Goal: Task Accomplishment & Management: Complete application form

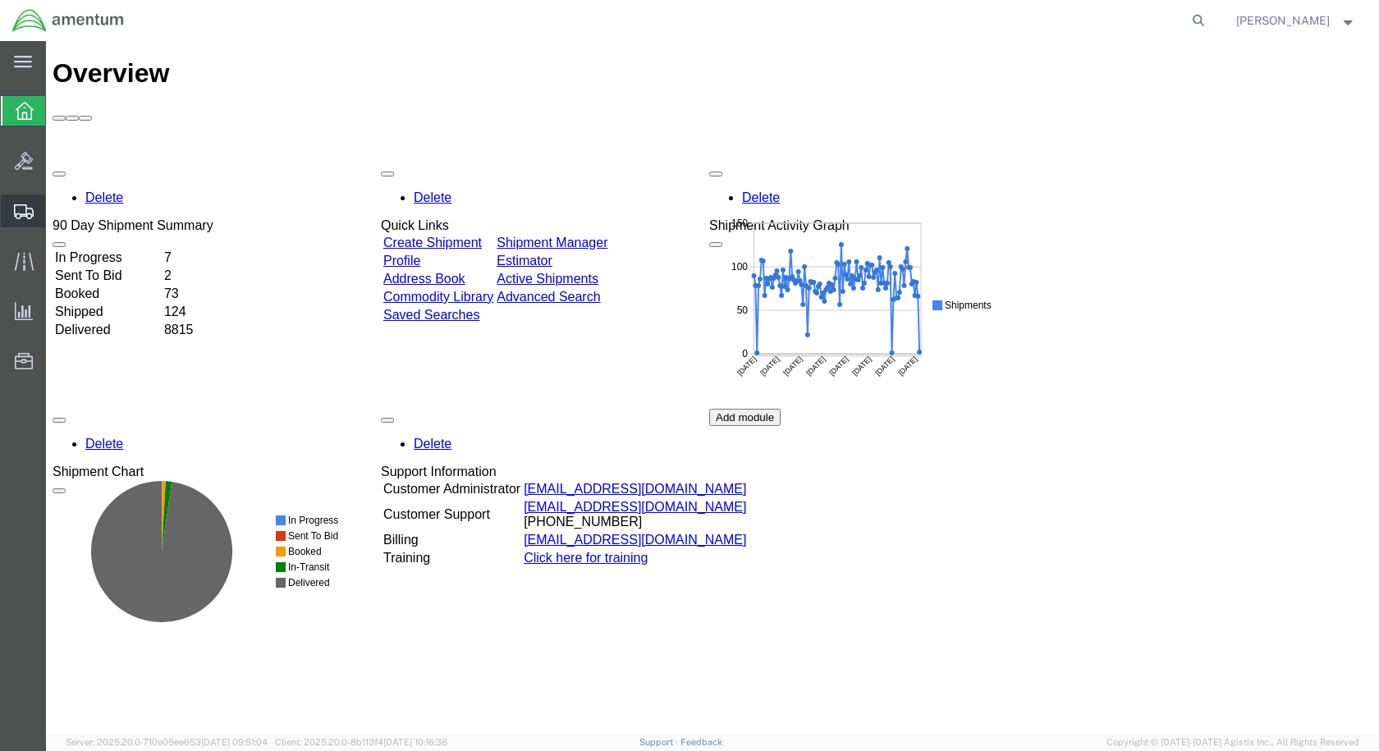
click at [0, 0] on span "Create Shipment" at bounding box center [0, 0] width 0 height 0
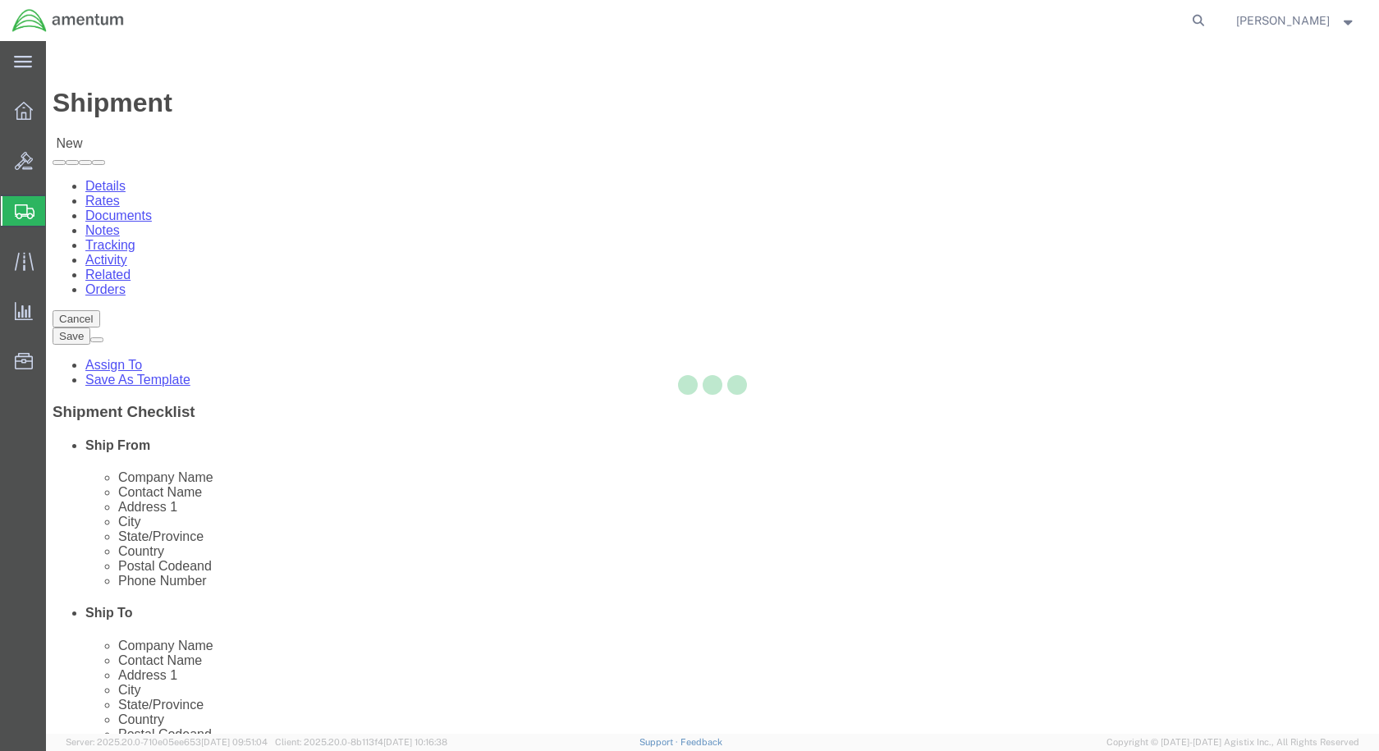
select select
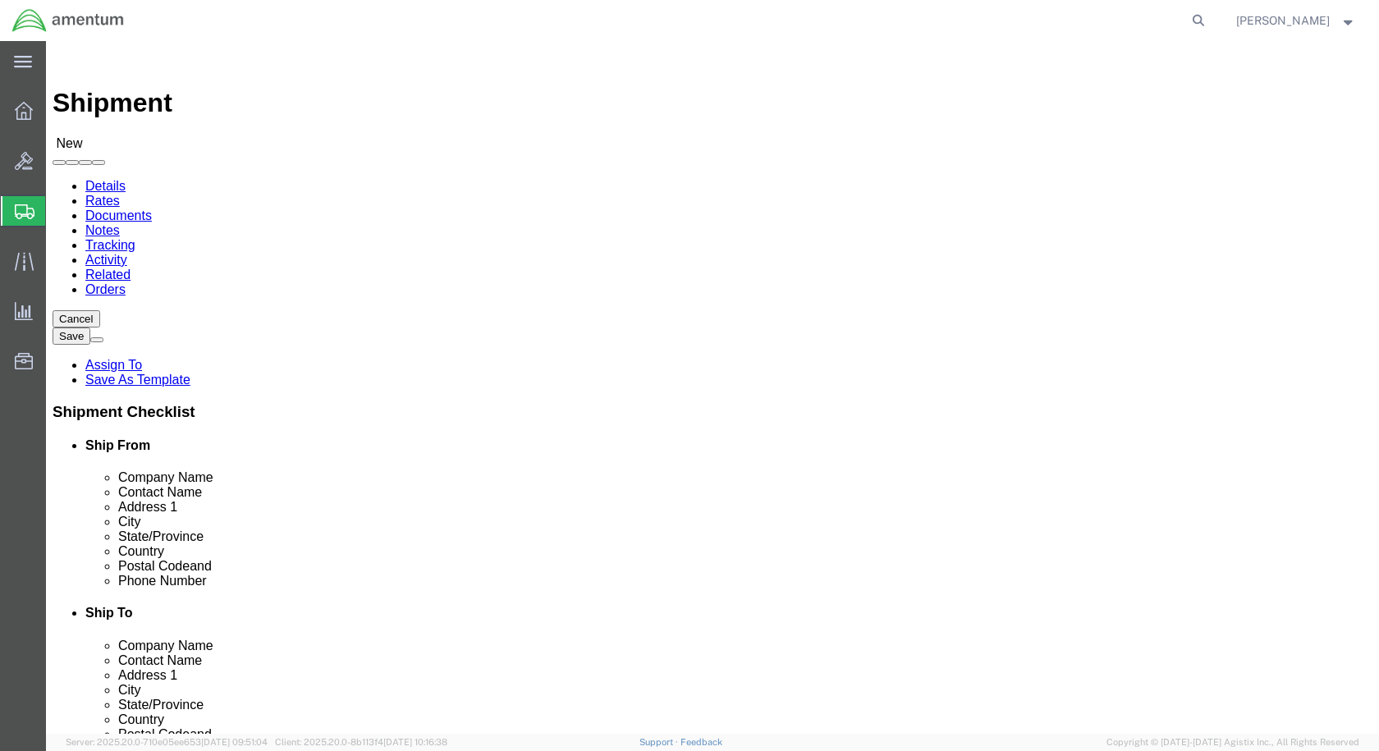
scroll to position [3366, 0]
select select "49927"
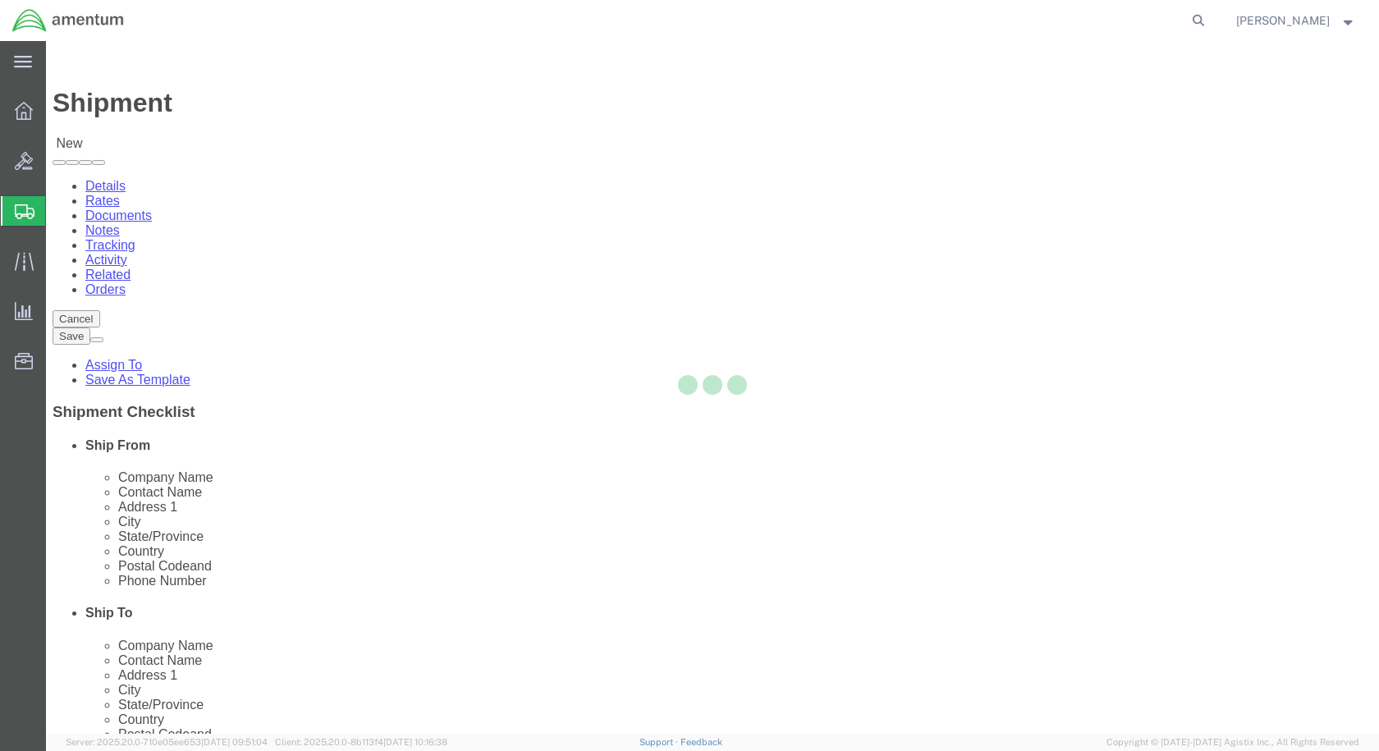
select select "NY"
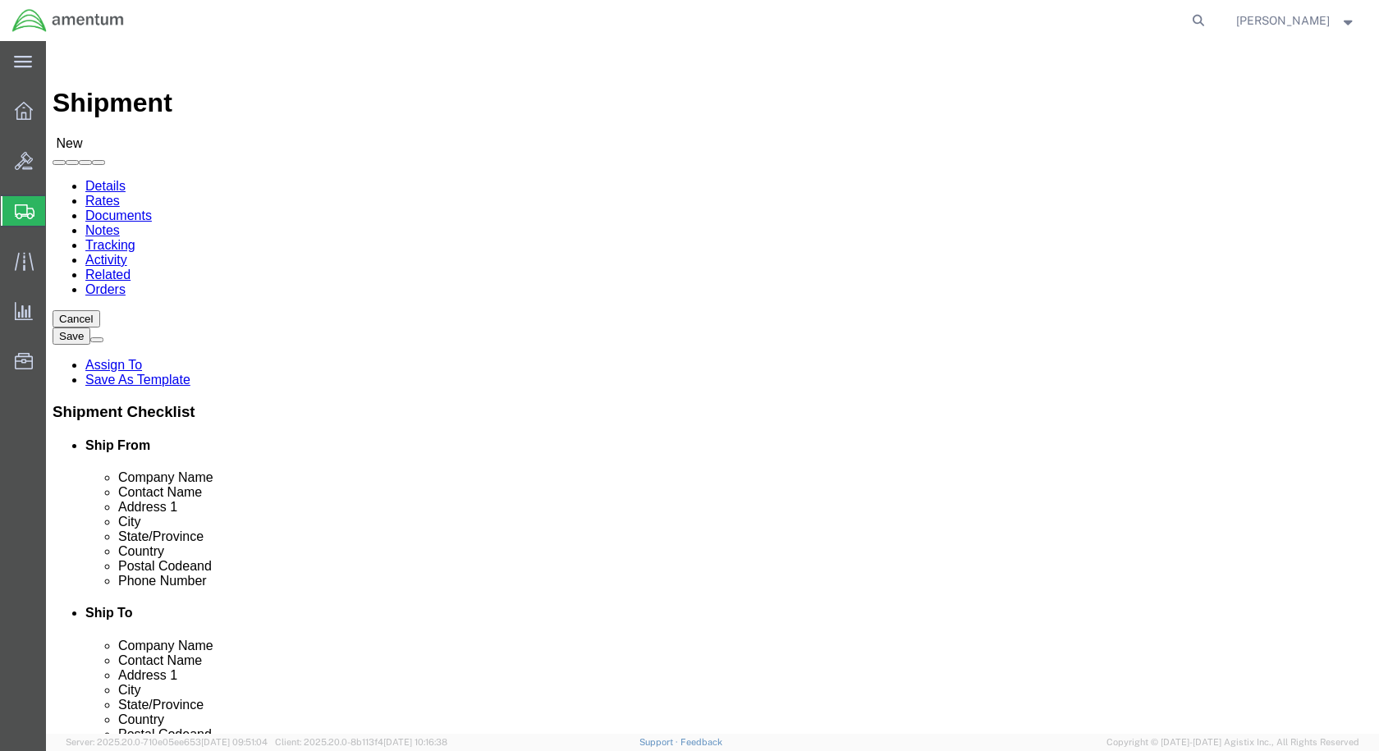
scroll to position [3201, 0]
select select "49925"
select select "VA"
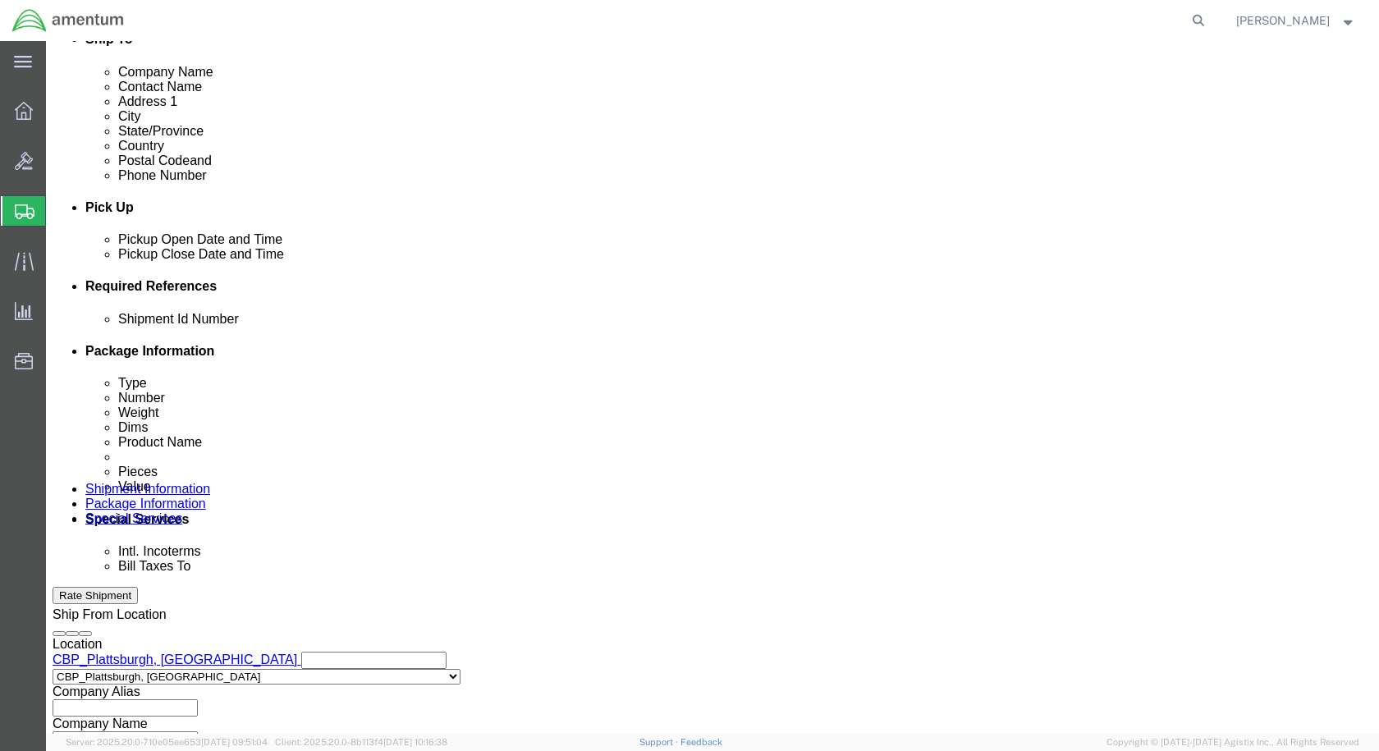
scroll to position [575, 0]
click input "text"
type input "TOOL LOAN"
click button "Add reference"
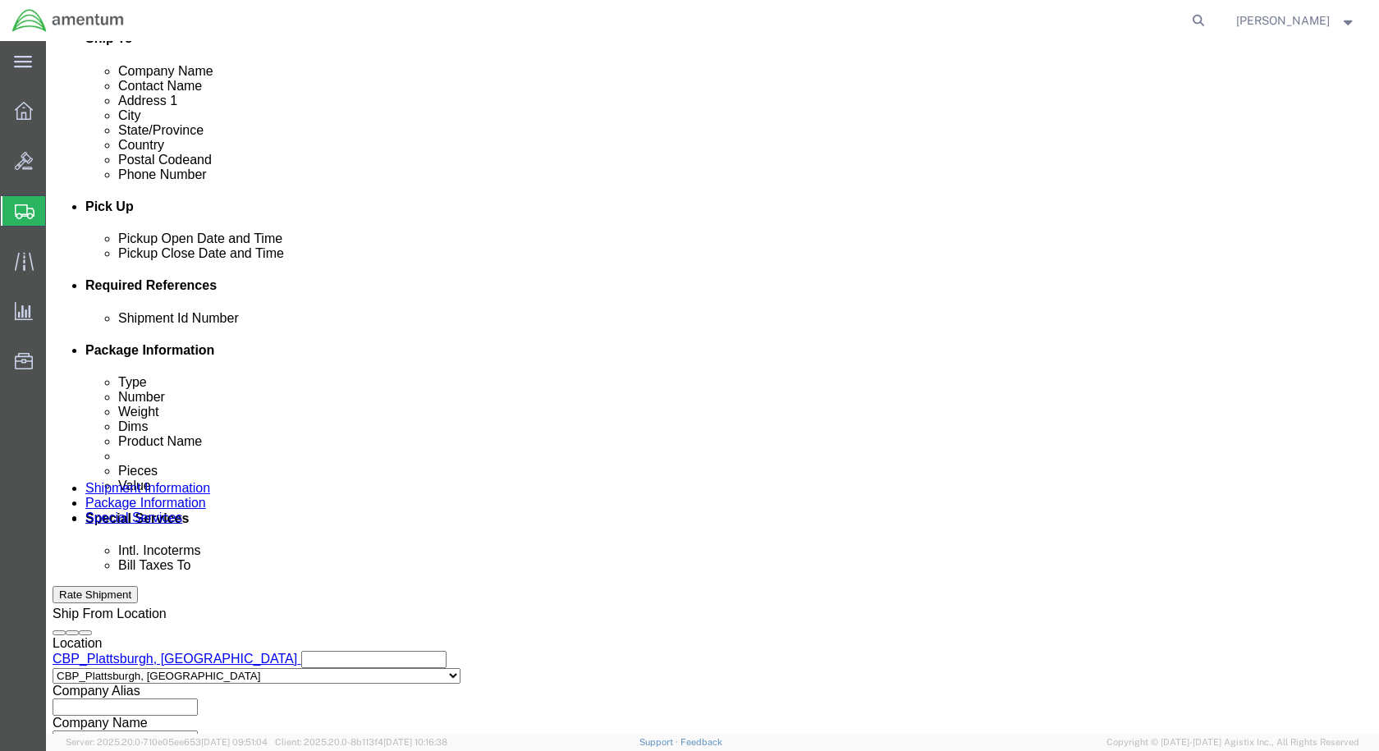
click button "Add reference"
click select "Select Account Type Activity ID Airline Appointment Number ASN Batch Request # …"
select select "CUSTREF"
click select "Select Account Type Activity ID Airline Appointment Number ASN Batch Request # …"
click input "text"
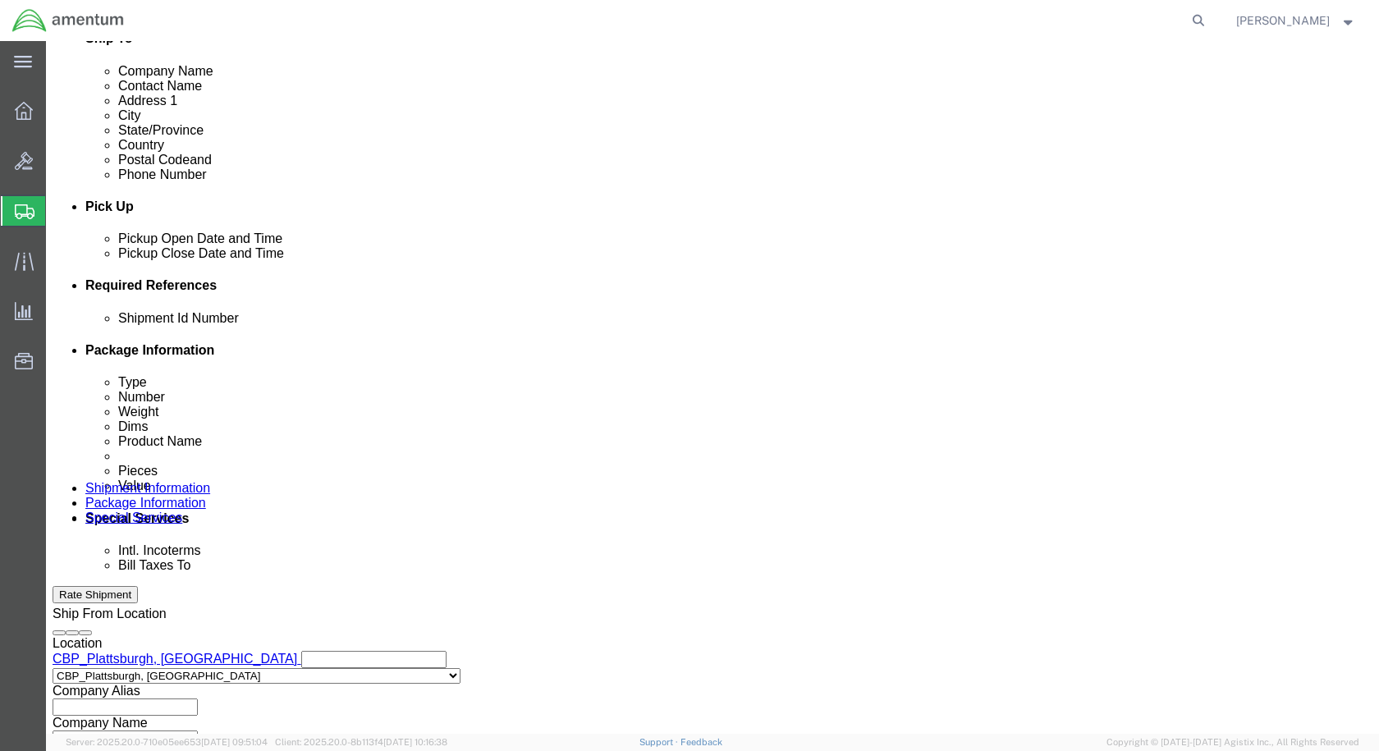
scroll to position [0, 26]
type input "SEAL EXCHANGE TOOL"
click select "Select Account Type Activity ID Airline Appointment Number ASN Batch Request # …"
select select "DEPT"
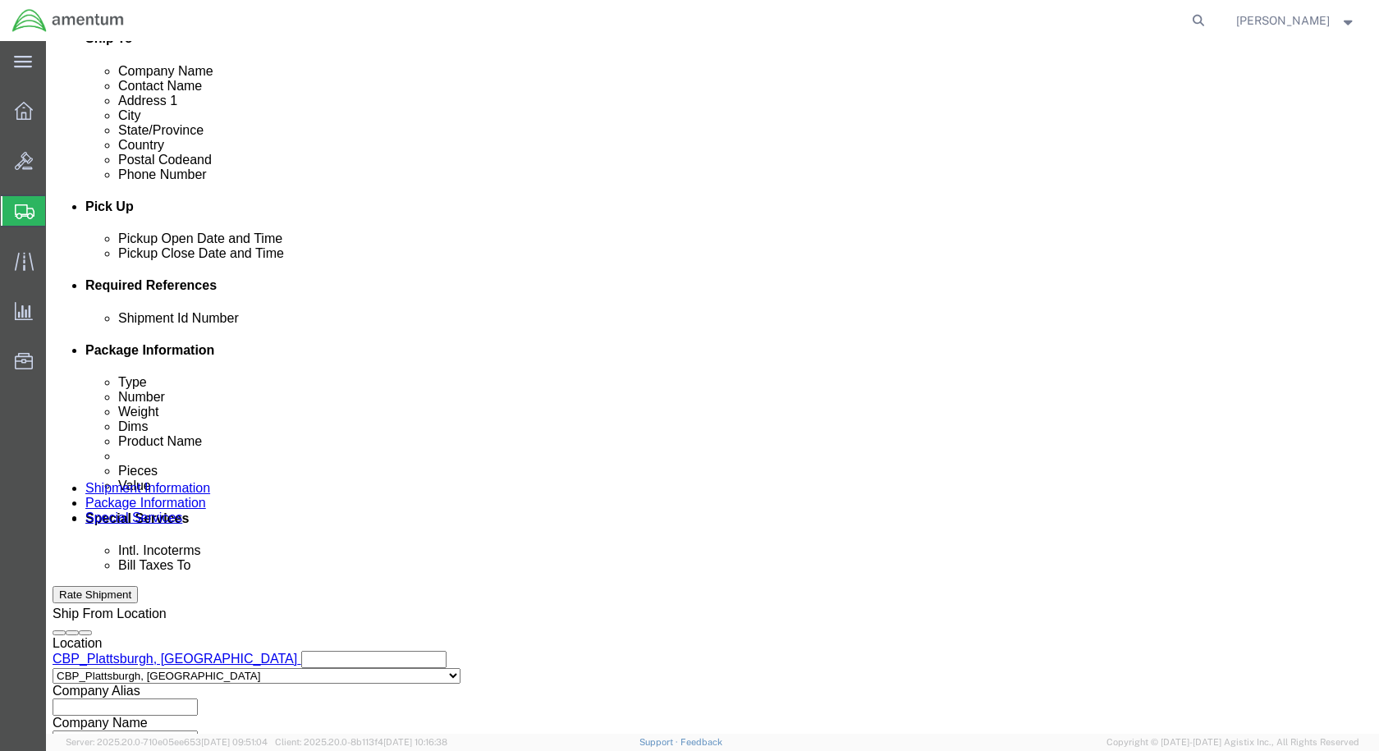
click select "Select Account Type Activity ID Airline Appointment Number ASN Batch Request # …"
click input "text"
type input "CBP"
click select "Select Account Type Activity ID Airline Appointment Number ASN Batch Request # …"
select select "PROJNUM"
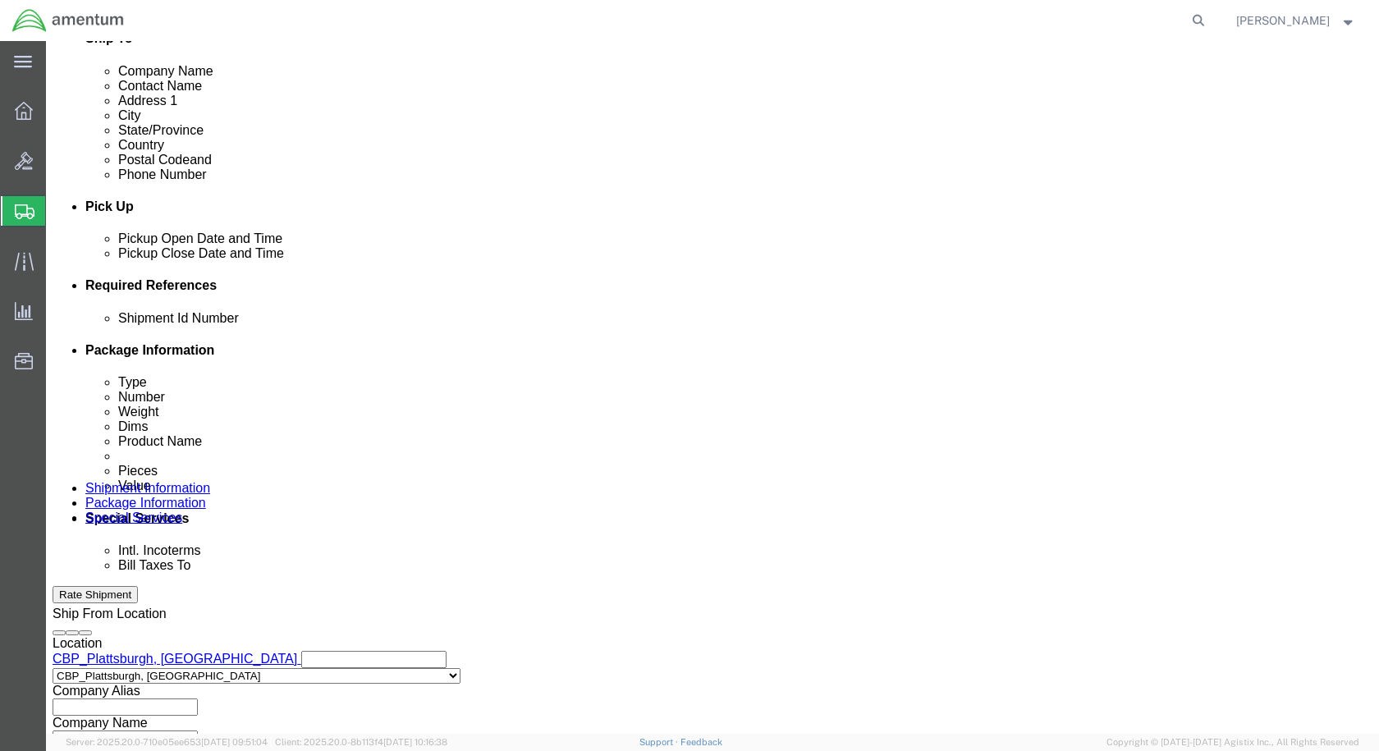
click select "Select Account Type Activity ID Airline Appointment Number ASN Batch Request # …"
click input "text"
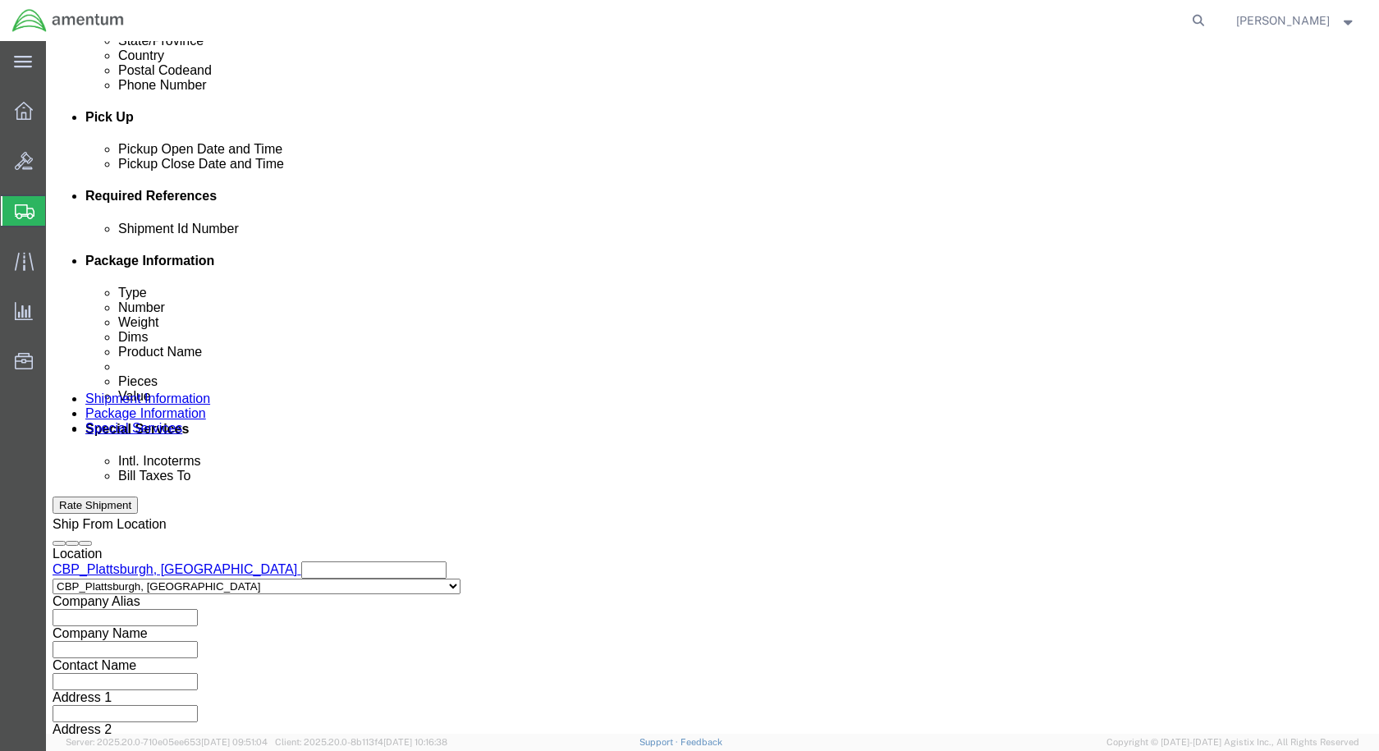
scroll to position [748, 0]
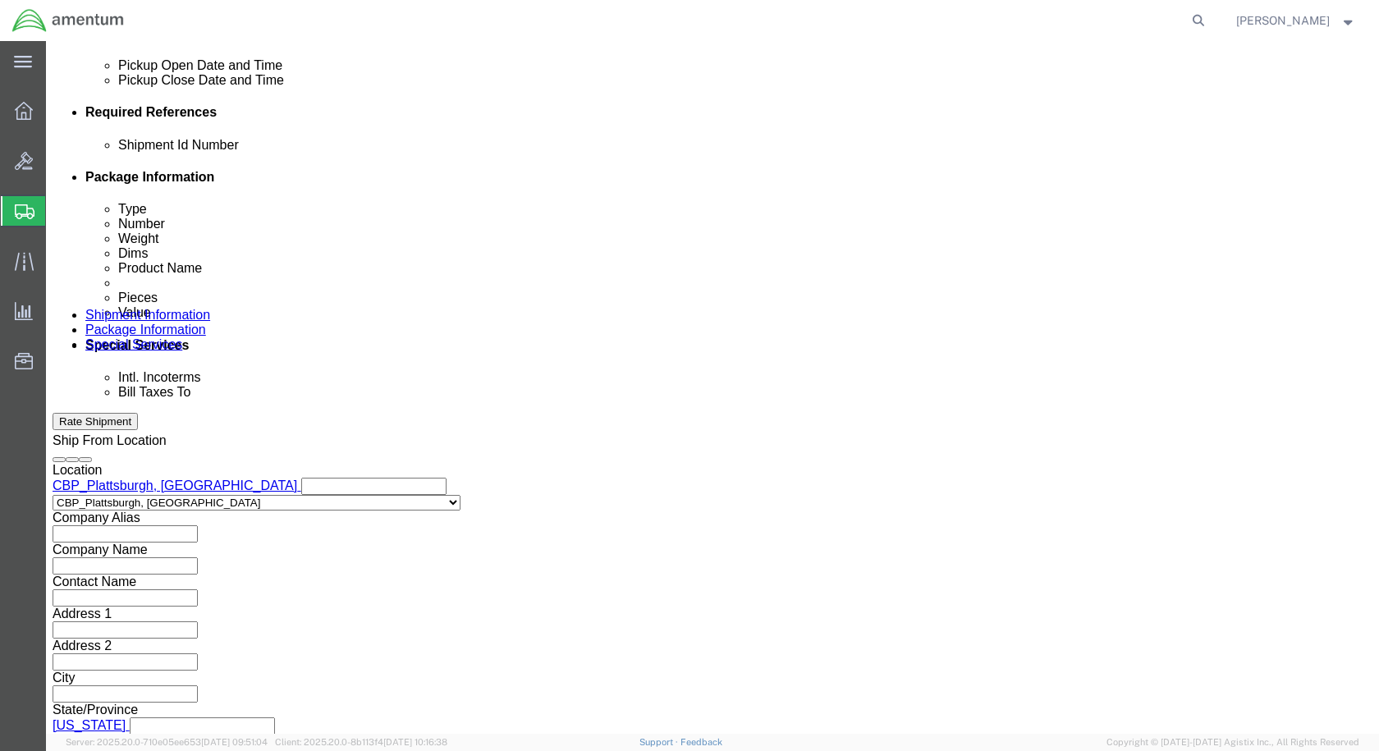
type input "6118.04.03.2219.000.EPL.0000"
click button "Continue"
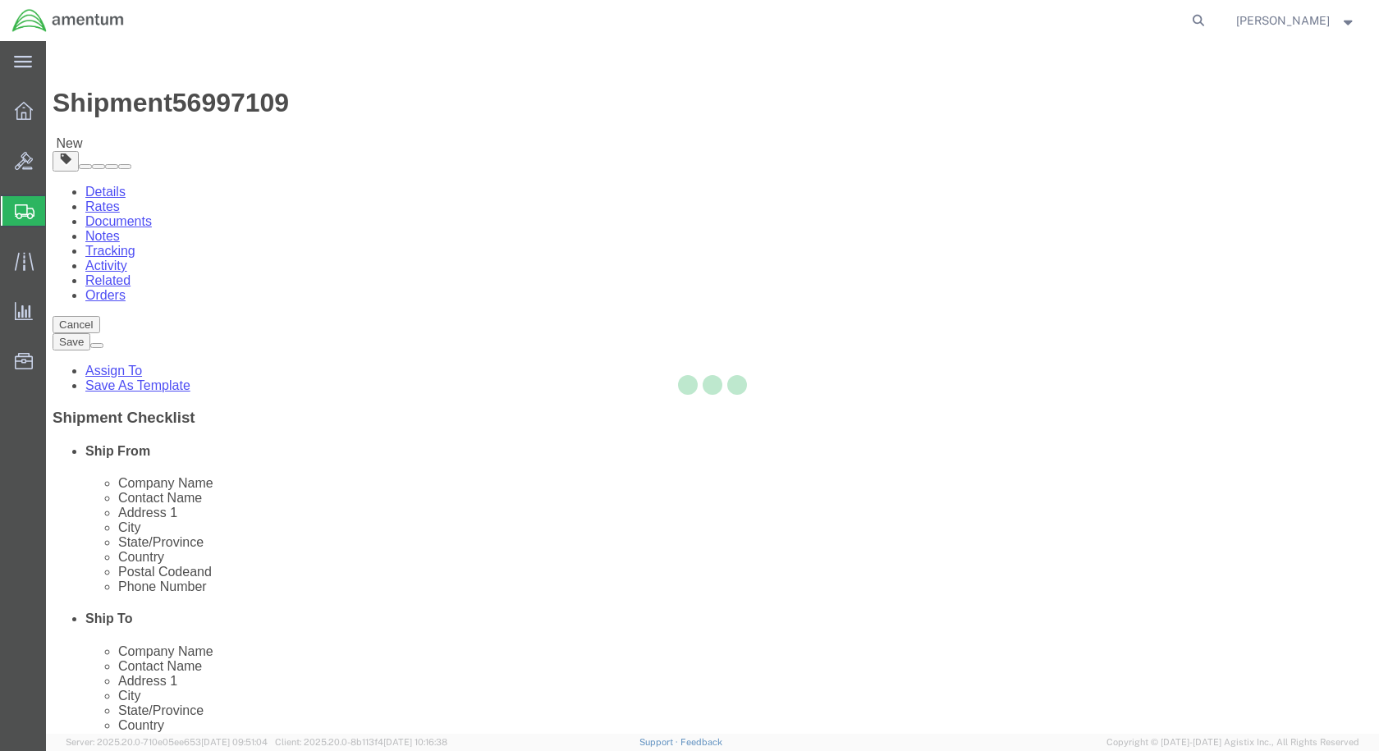
select select "CBOX"
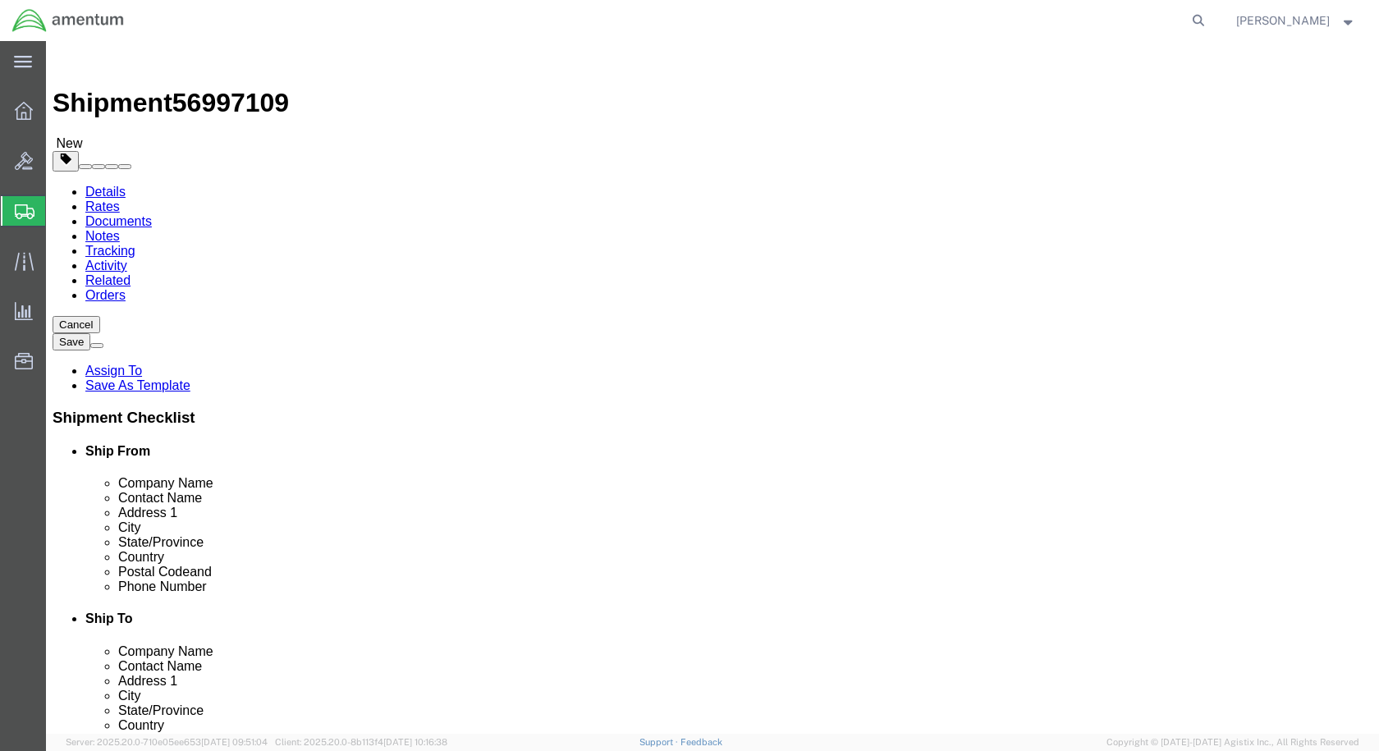
click at [786, 15] on agx-global-search at bounding box center [949, 20] width 525 height 41
click input "text"
click input "1"
click input "text"
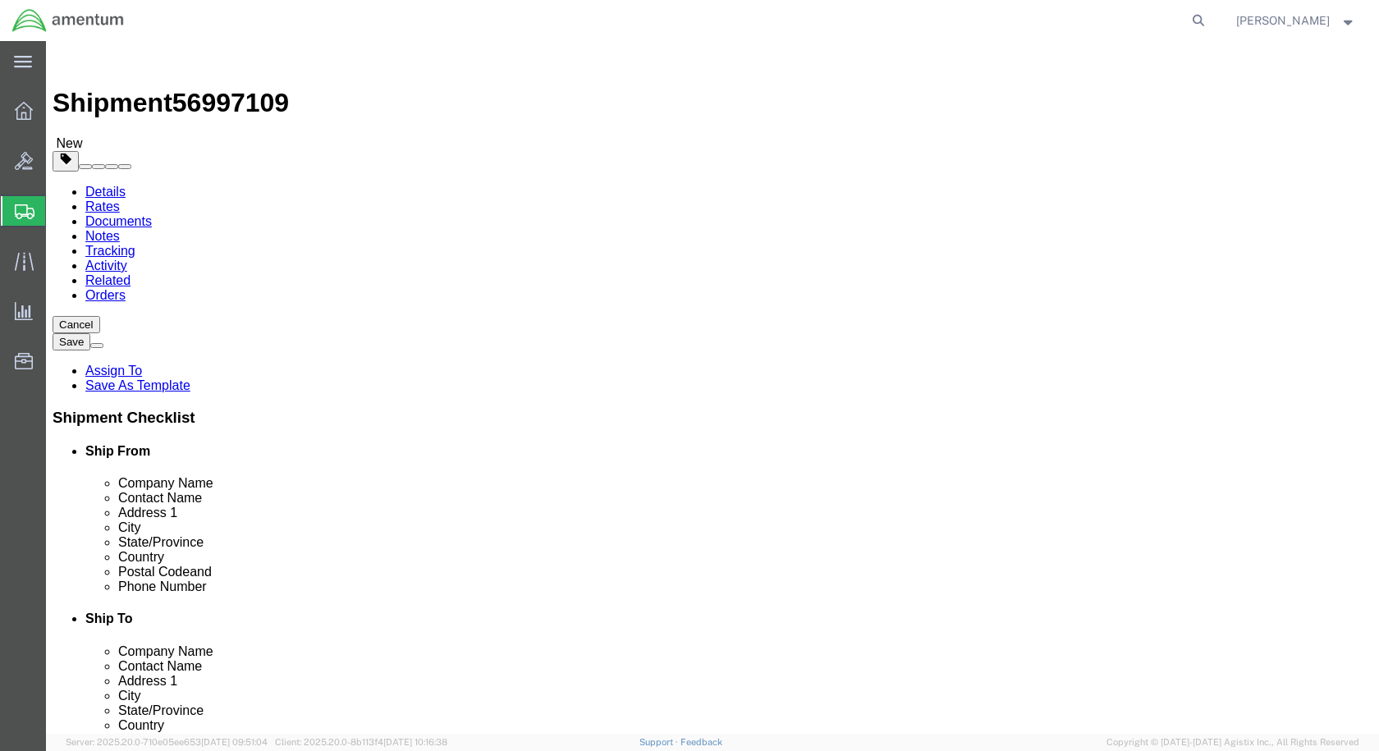
type input "8"
type input "4"
drag, startPoint x: 246, startPoint y: 389, endPoint x: 121, endPoint y: 387, distance: 124.8
click div "Weight 0.00 Select kgs lbs Ship. t°"
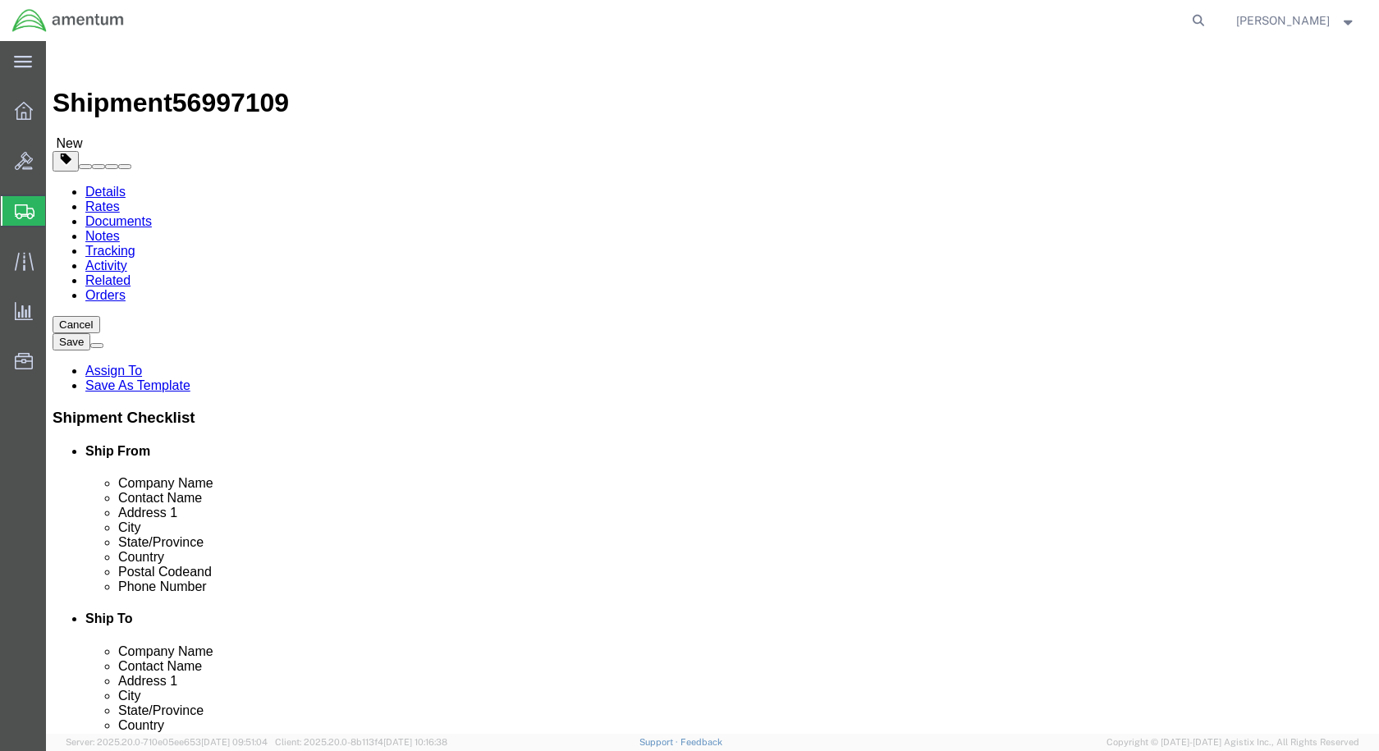
type input "1"
click div "Package Content # 1 x Package Type Select BCK Boxes Bale(s) Basket(s) Bolt(s) B…"
click link "Add Content"
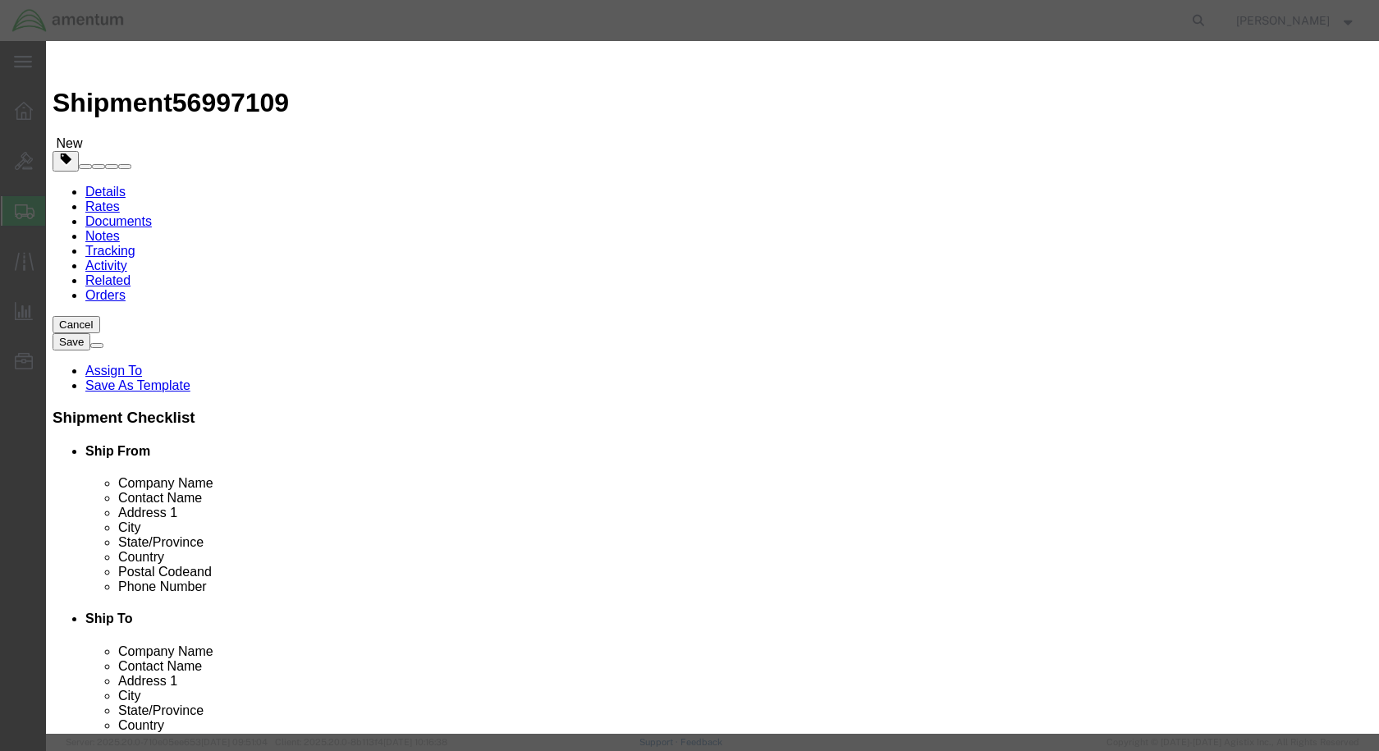
click input "text"
type input "350A93-3308-00"
click div "Commodity library Product Name Pieces 0 Select Bag Barrels 100Board Feet Bottle…"
click input "text"
type input "SEAL EXCHANGE TOOL"
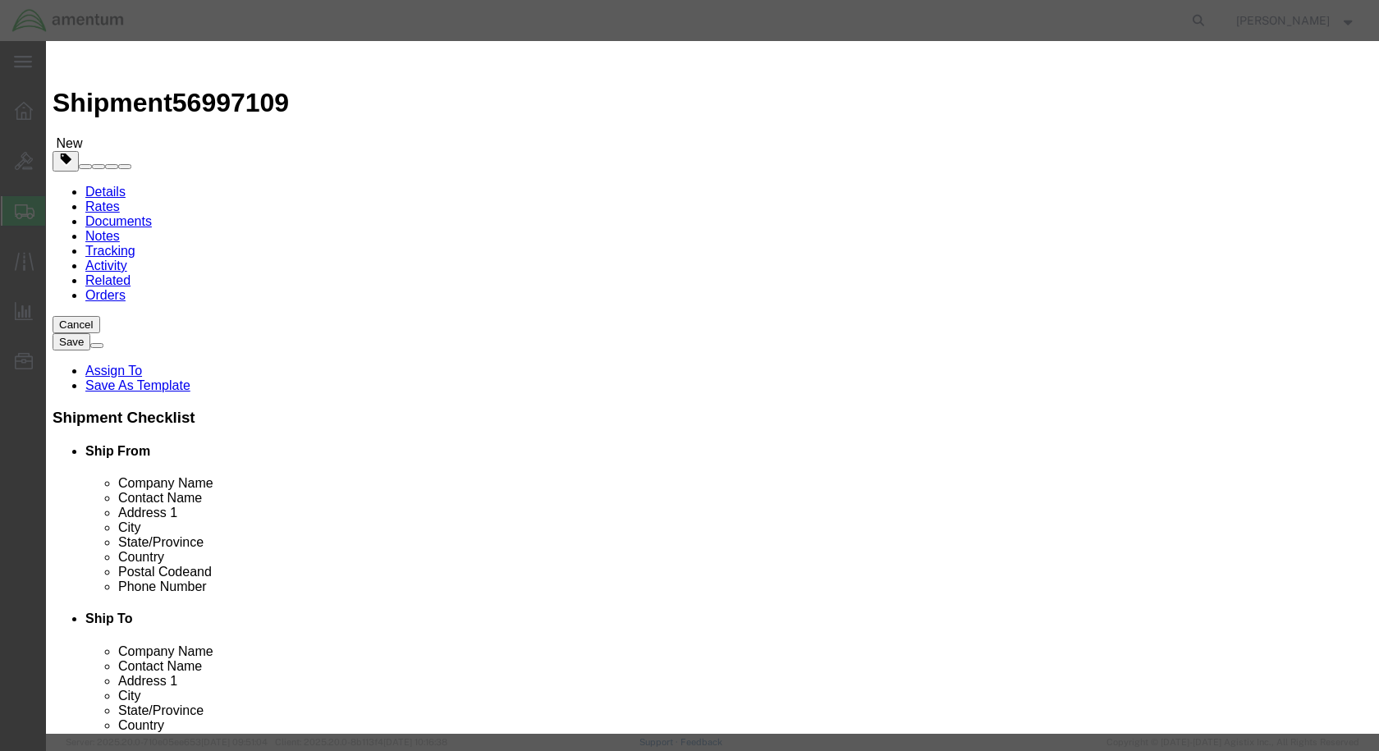
drag, startPoint x: 408, startPoint y: 155, endPoint x: 363, endPoint y: 155, distance: 45.1
click div "Pieces 0 Select Bag Barrels 100Board Feet Bottle Box Blister Pack Carats Can Ca…"
type input "1"
click input "text"
type input "350"
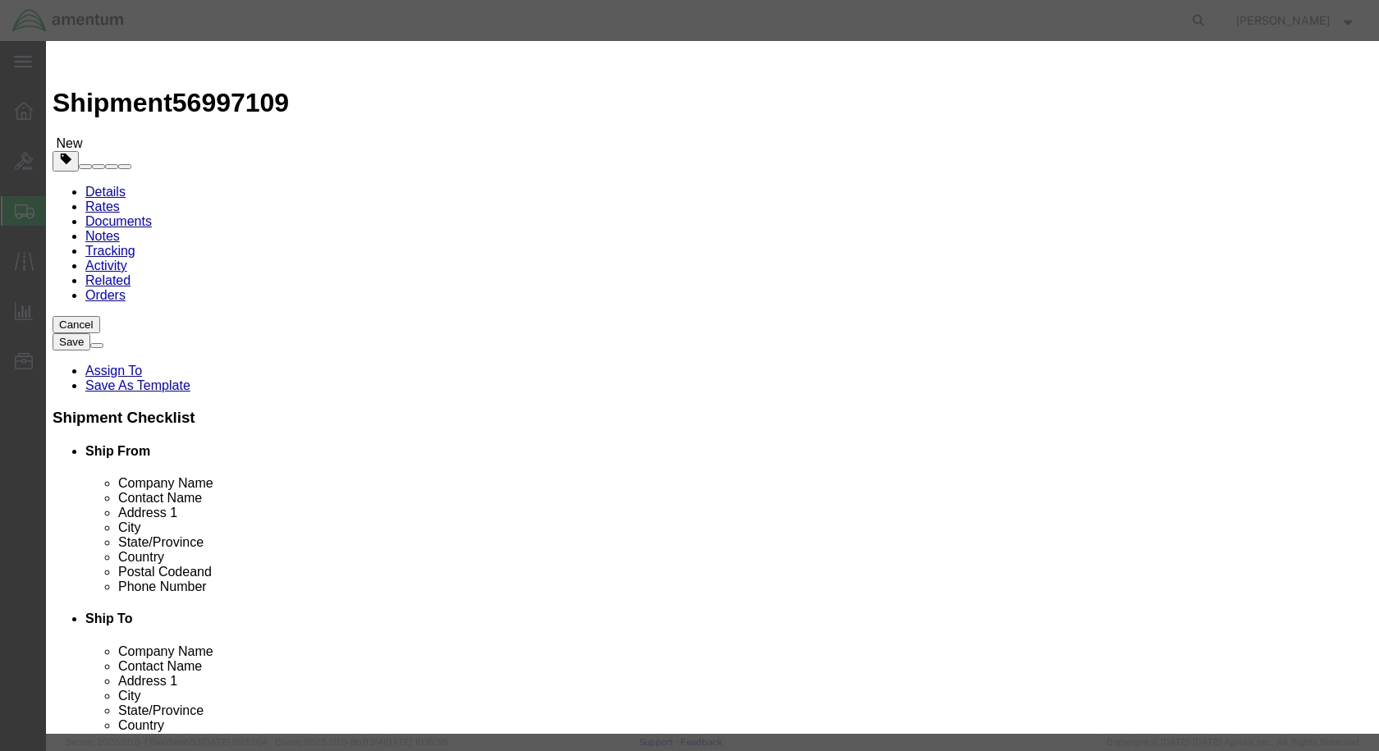
click button "Save & Close"
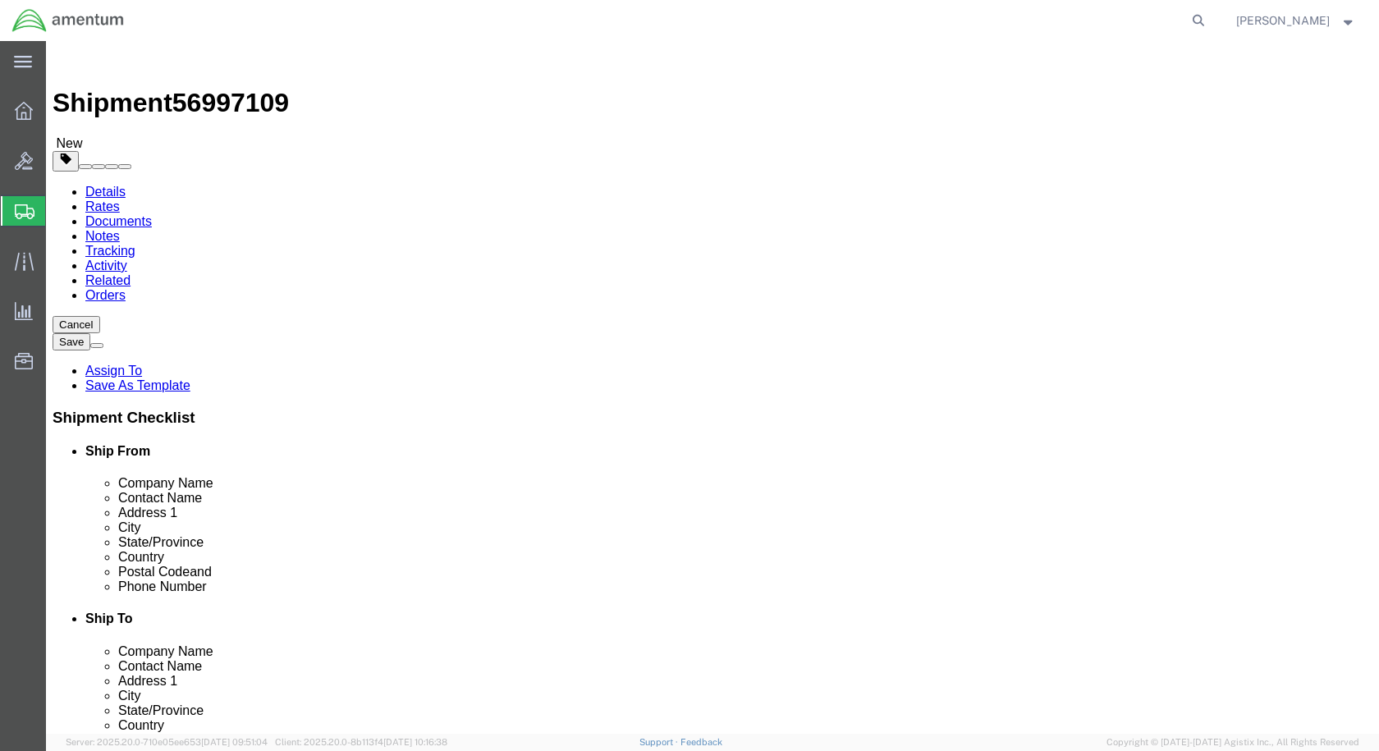
click button "Rate Shipment"
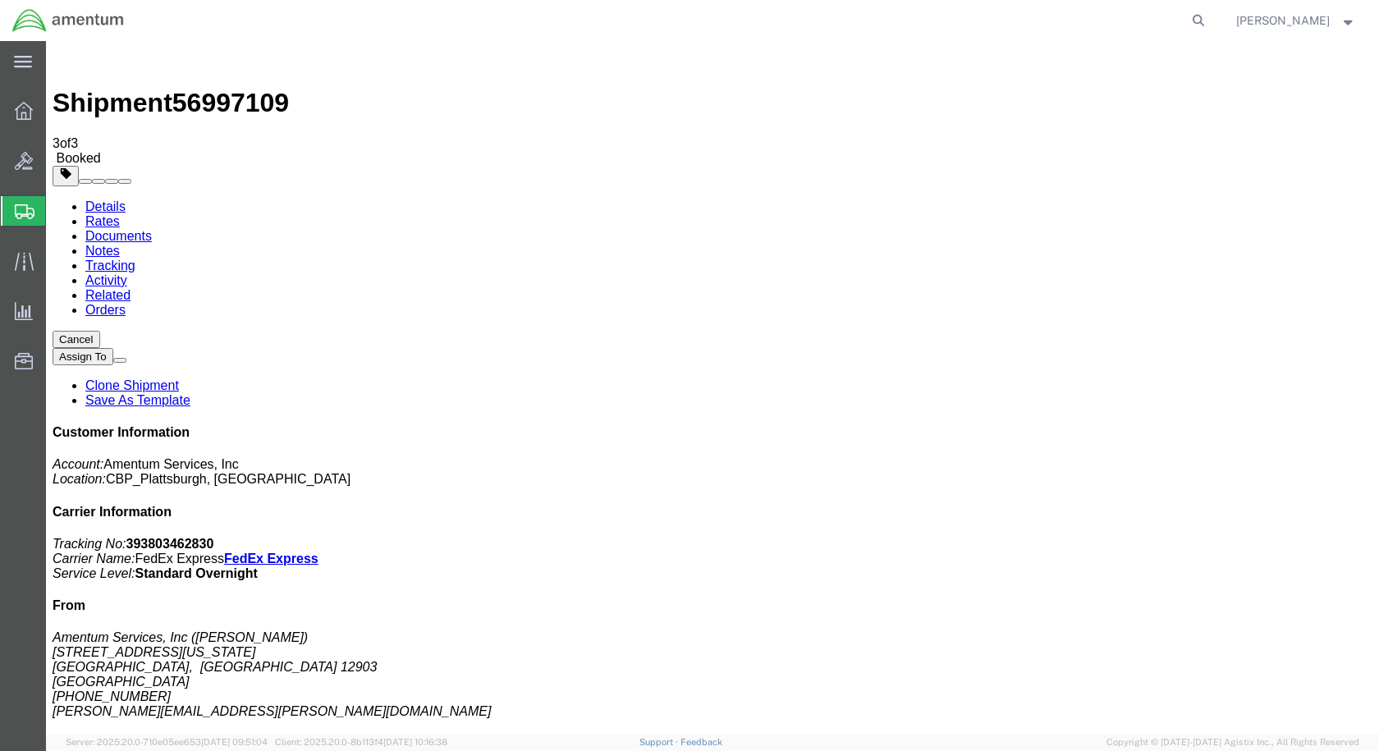
drag, startPoint x: 582, startPoint y: 295, endPoint x: 644, endPoint y: 465, distance: 180.7
